Goal: Transaction & Acquisition: Purchase product/service

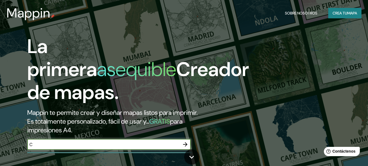
type input "cordoba, [GEOGRAPHIC_DATA]"
click at [188, 145] on icon "button" at bounding box center [185, 144] width 7 height 7
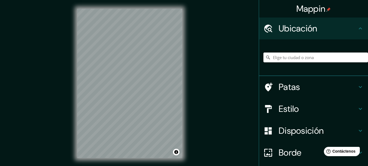
click at [310, 58] on input "Elige tu ciudad o zona" at bounding box center [316, 57] width 105 height 10
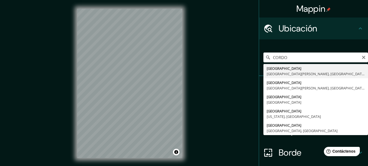
type input "[GEOGRAPHIC_DATA], [GEOGRAPHIC_DATA][PERSON_NAME], [GEOGRAPHIC_DATA]"
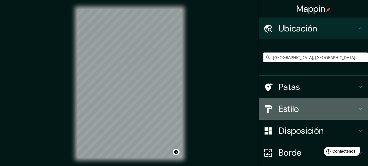
click at [305, 107] on h4 "Estilo" at bounding box center [318, 108] width 79 height 11
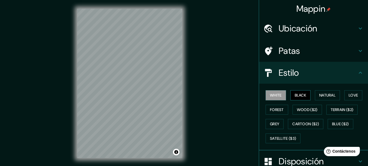
click at [303, 97] on button "Black" at bounding box center [301, 95] width 20 height 10
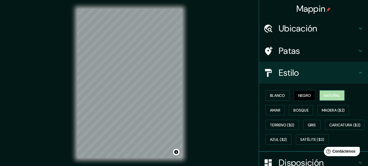
click at [321, 96] on button "Natural" at bounding box center [332, 95] width 25 height 10
click at [308, 125] on font "Gris" at bounding box center [312, 124] width 8 height 5
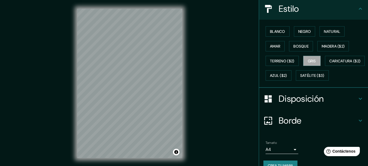
scroll to position [69, 0]
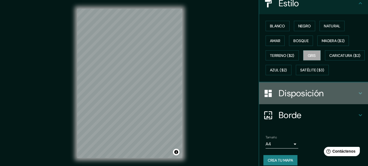
click at [348, 98] on h4 "Disposición" at bounding box center [318, 93] width 79 height 11
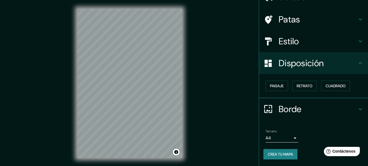
scroll to position [31, 0]
click at [289, 137] on body "Mappin Ubicación [GEOGRAPHIC_DATA], [GEOGRAPHIC_DATA][PERSON_NAME], [GEOGRAPHIC…" at bounding box center [184, 83] width 368 height 166
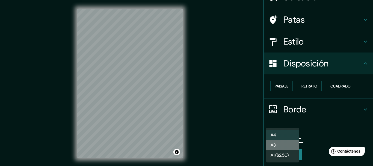
click at [285, 146] on li "A3" at bounding box center [282, 145] width 33 height 10
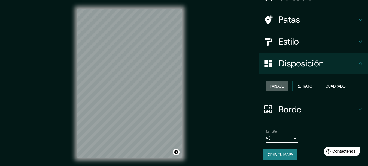
click at [270, 90] on button "Paisaje" at bounding box center [277, 86] width 22 height 10
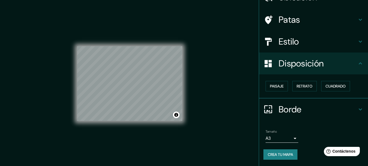
click at [302, 44] on h4 "Estilo" at bounding box center [318, 41] width 79 height 11
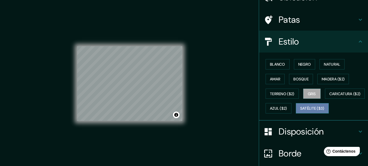
click at [301, 111] on font "Satélite ($3)" at bounding box center [313, 108] width 24 height 5
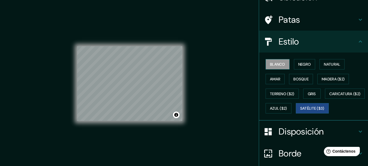
click at [279, 67] on font "Blanco" at bounding box center [277, 64] width 15 height 5
click at [299, 67] on font "Negro" at bounding box center [305, 64] width 13 height 5
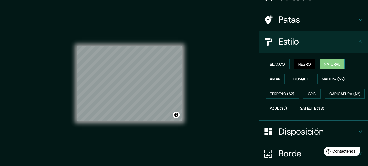
click at [325, 65] on font "Natural" at bounding box center [332, 64] width 16 height 5
click at [272, 81] on font "Amar" at bounding box center [275, 78] width 10 height 5
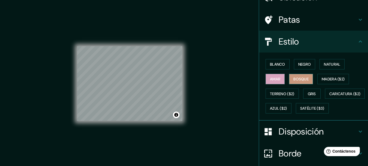
click at [299, 82] on font "Bosque" at bounding box center [301, 78] width 15 height 7
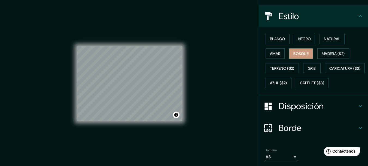
scroll to position [53, 0]
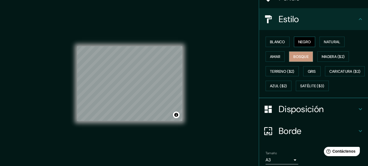
click at [306, 42] on font "Negro" at bounding box center [305, 41] width 13 height 5
click at [324, 40] on font "Natural" at bounding box center [332, 41] width 16 height 5
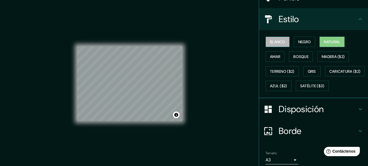
click at [272, 42] on font "Blanco" at bounding box center [277, 41] width 15 height 5
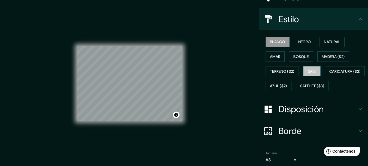
click at [304, 74] on button "Gris" at bounding box center [312, 71] width 17 height 10
click at [278, 46] on button "Blanco" at bounding box center [278, 42] width 24 height 10
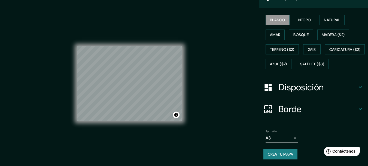
click at [285, 154] on font "Crea tu mapa" at bounding box center [280, 153] width 25 height 5
click at [237, 88] on div "Mappin Ubicación [GEOGRAPHIC_DATA], [GEOGRAPHIC_DATA][PERSON_NAME], [GEOGRAPHIC…" at bounding box center [184, 87] width 368 height 175
click at [236, 88] on div "Mappin Ubicación [GEOGRAPHIC_DATA], [GEOGRAPHIC_DATA][PERSON_NAME], [GEOGRAPHIC…" at bounding box center [184, 87] width 368 height 175
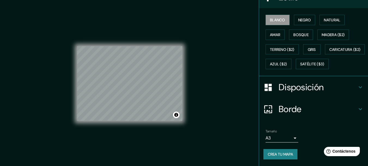
click at [290, 139] on body "Mappin Ubicación [GEOGRAPHIC_DATA], [GEOGRAPHIC_DATA][PERSON_NAME], [GEOGRAPHIC…" at bounding box center [184, 83] width 368 height 166
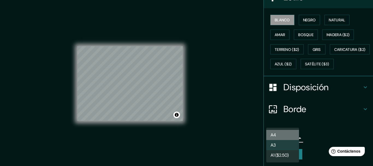
click at [273, 132] on font "A4" at bounding box center [272, 135] width 5 height 6
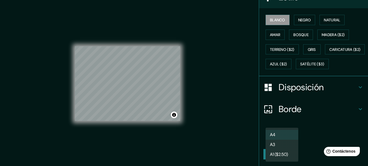
click at [277, 137] on body "Mappin Ubicación [GEOGRAPHIC_DATA], [GEOGRAPHIC_DATA][PERSON_NAME], [GEOGRAPHIC…" at bounding box center [184, 83] width 368 height 166
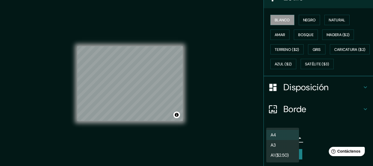
click at [275, 147] on font "A3" at bounding box center [272, 145] width 5 height 6
type input "a4"
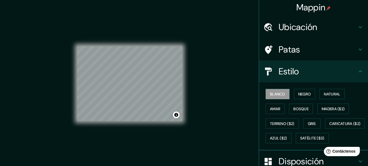
scroll to position [0, 0]
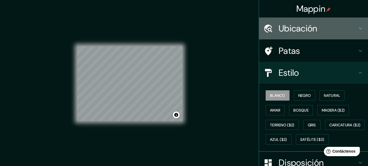
click at [342, 28] on h4 "Ubicación" at bounding box center [318, 28] width 79 height 11
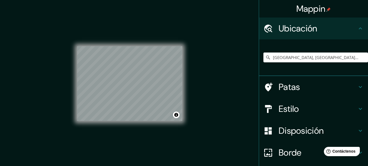
click at [342, 86] on h4 "Patas" at bounding box center [318, 86] width 79 height 11
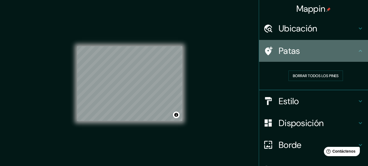
click at [298, 52] on h4 "Patas" at bounding box center [318, 50] width 79 height 11
click at [266, 53] on icon at bounding box center [269, 50] width 8 height 9
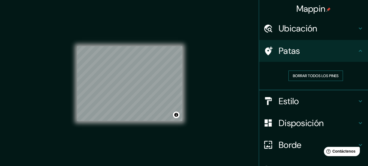
click at [301, 79] on font "Borrar todos los pines" at bounding box center [316, 75] width 46 height 7
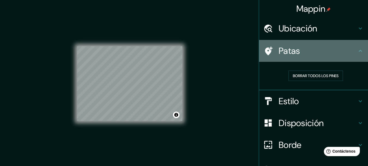
drag, startPoint x: 323, startPoint y: 56, endPoint x: 352, endPoint y: 54, distance: 29.0
click at [329, 54] on div "Patas" at bounding box center [313, 51] width 109 height 22
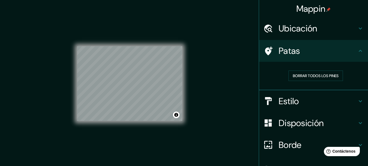
click at [310, 52] on h4 "Patas" at bounding box center [318, 50] width 79 height 11
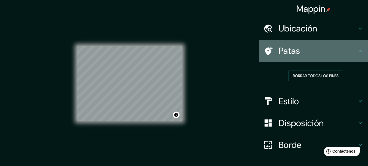
click at [310, 52] on h4 "Patas" at bounding box center [318, 50] width 79 height 11
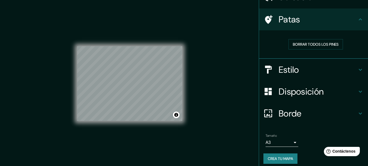
scroll to position [35, 0]
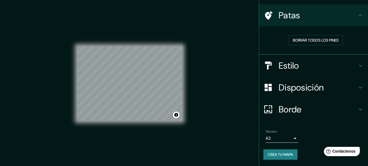
drag, startPoint x: 365, startPoint y: 70, endPoint x: 22, endPoint y: 4, distance: 349.3
click at [281, 158] on button "Crea tu mapa" at bounding box center [281, 154] width 34 height 10
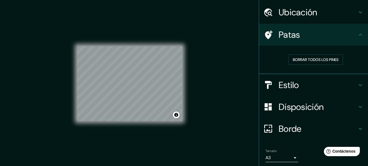
scroll to position [0, 0]
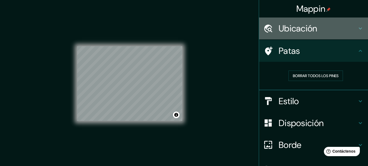
click at [358, 26] on icon at bounding box center [361, 28] width 7 height 7
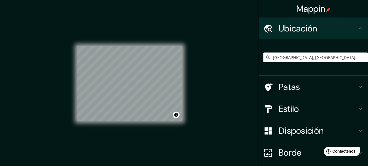
click at [240, 48] on div "Mappin Ubicación [GEOGRAPHIC_DATA], [GEOGRAPHIC_DATA][PERSON_NAME], [GEOGRAPHIC…" at bounding box center [184, 87] width 368 height 175
